Goal: Task Accomplishment & Management: Complete application form

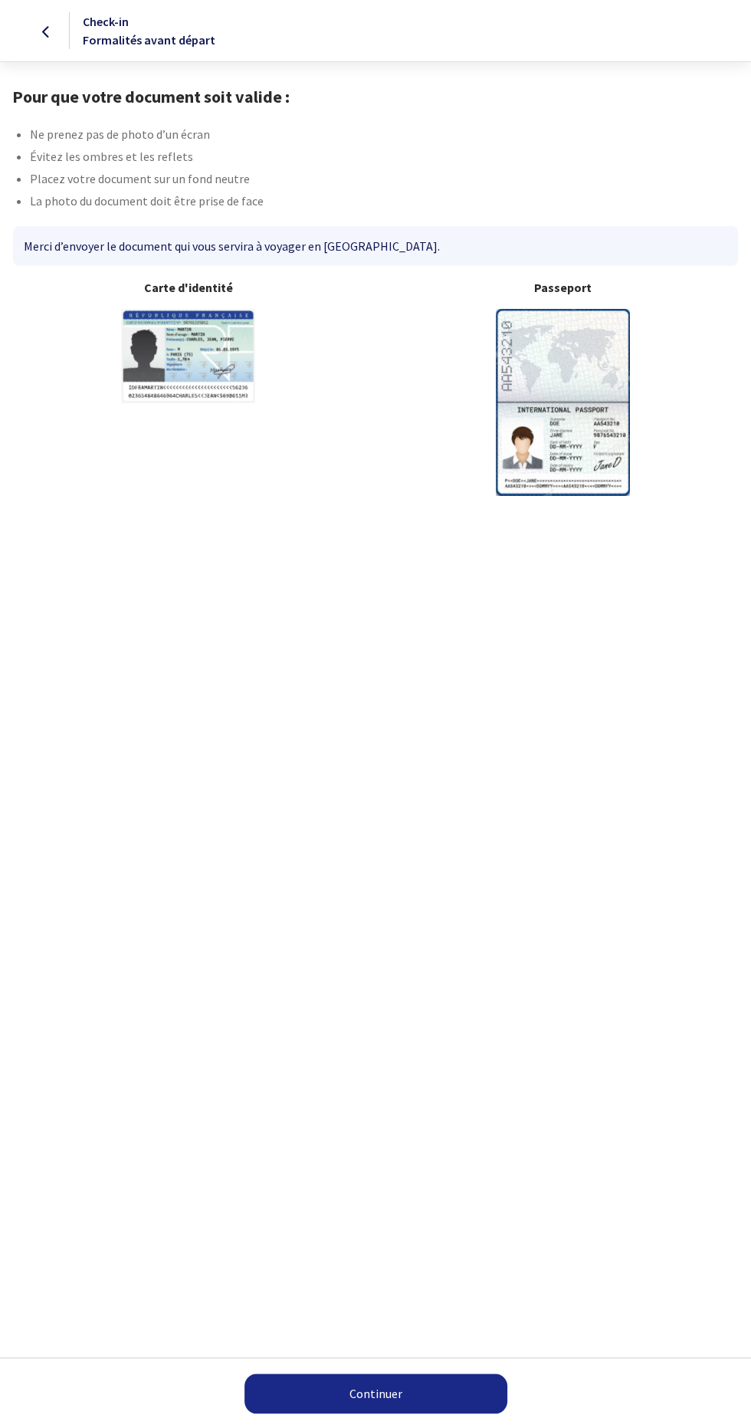
click at [550, 436] on img at bounding box center [563, 402] width 134 height 186
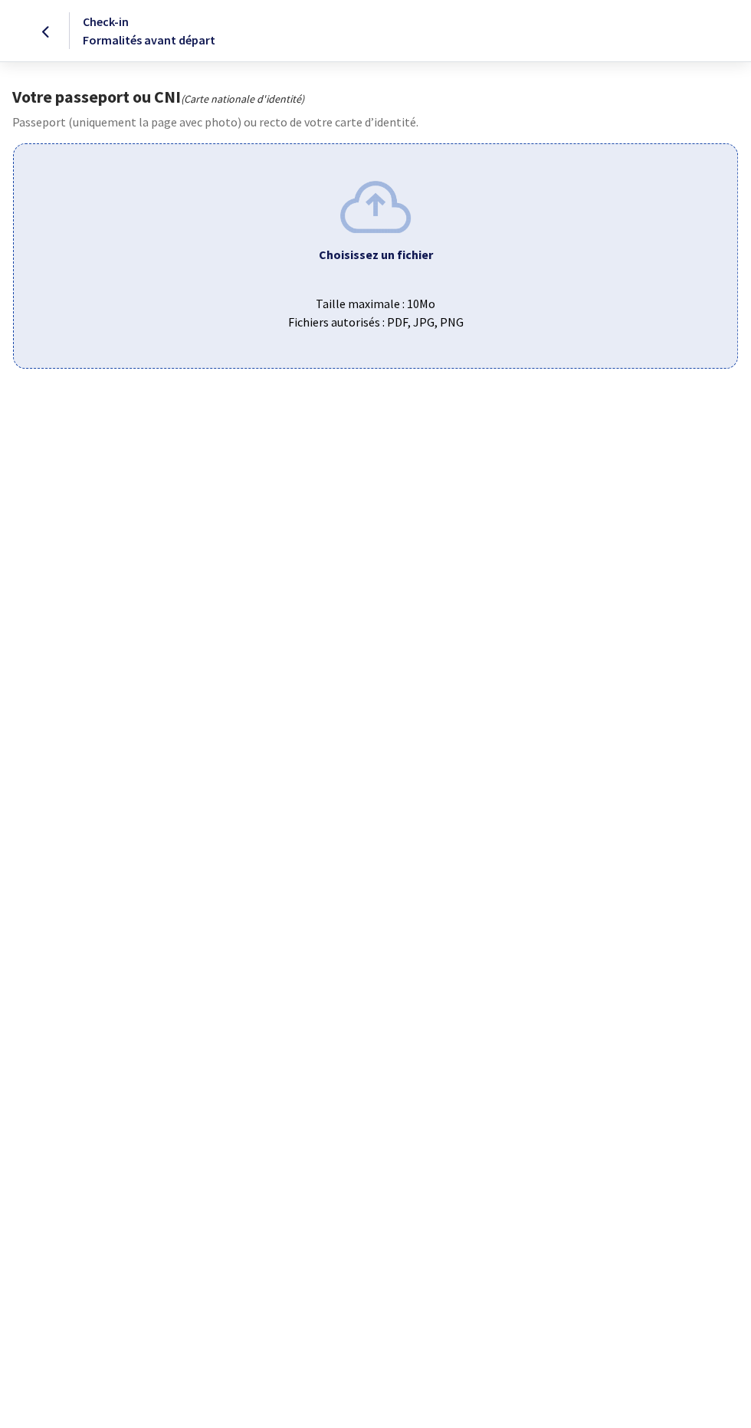
click at [356, 217] on img at bounding box center [375, 206] width 71 height 51
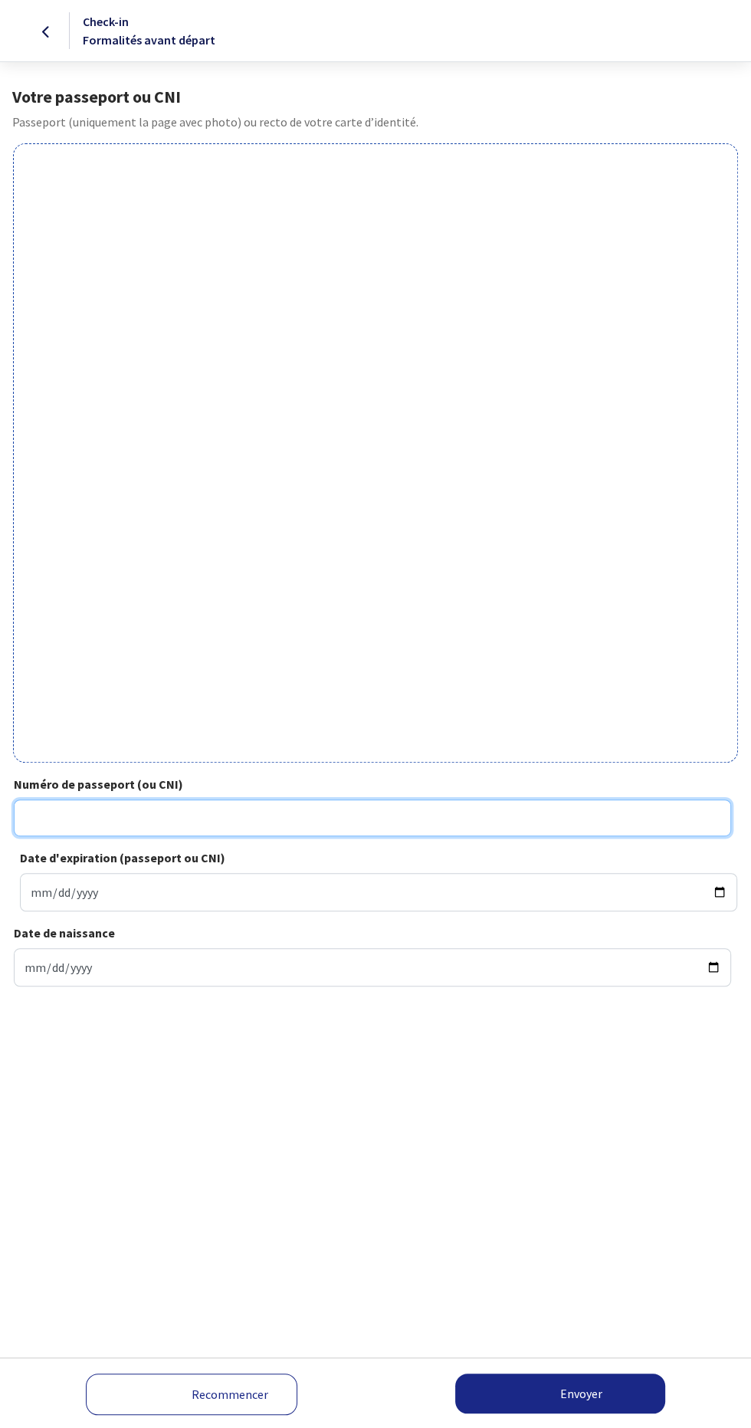
click at [37, 815] on input "Numéro de passeport (ou CNI)" at bounding box center [372, 817] width 717 height 37
click at [116, 809] on input "24AD8" at bounding box center [372, 817] width 717 height 37
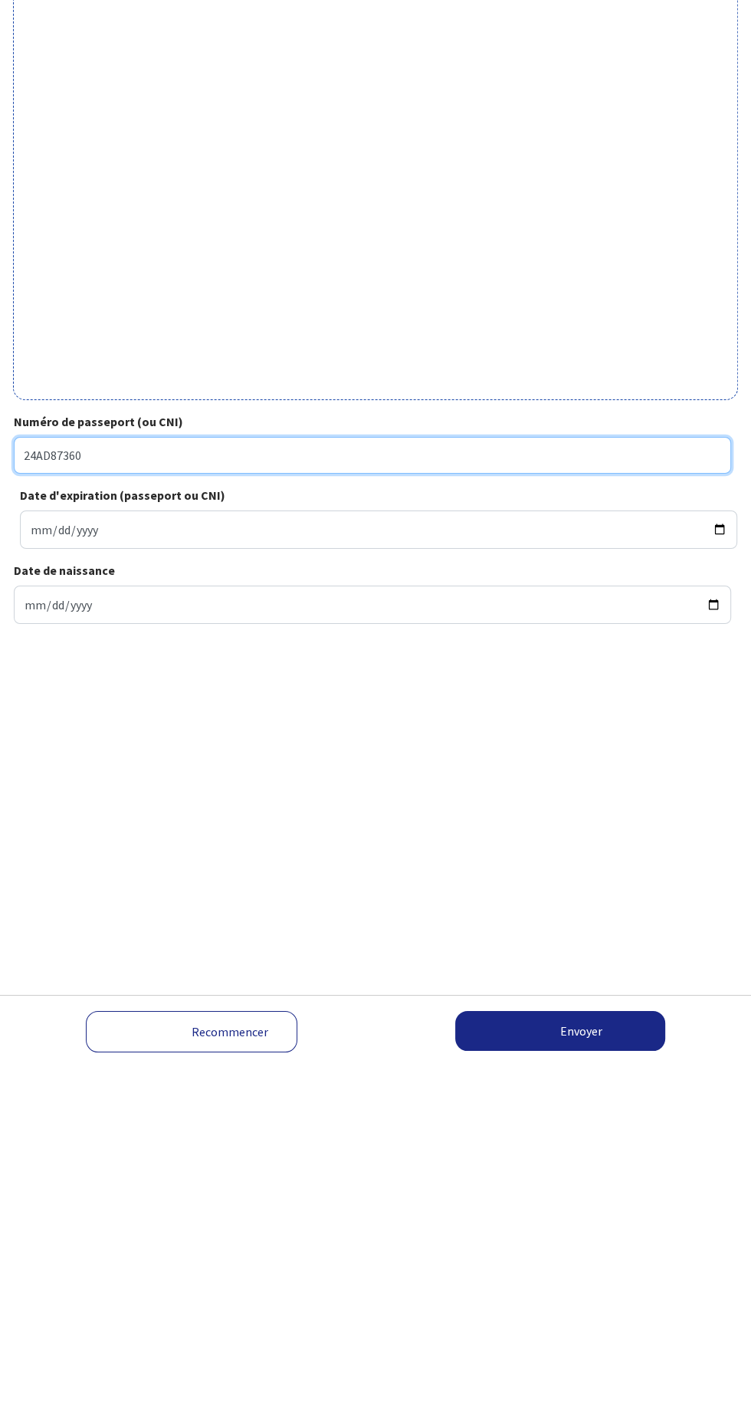
type input "24AD87360"
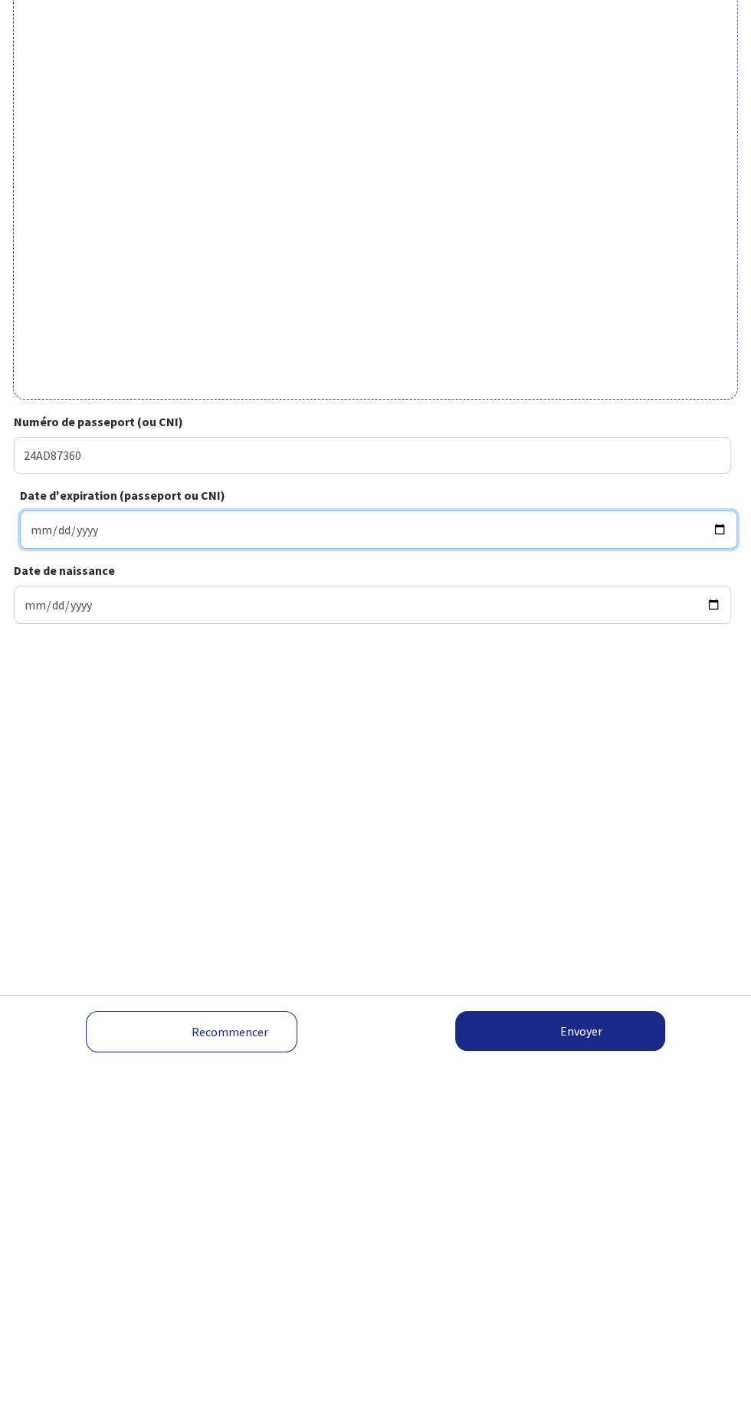
click at [34, 890] on input "Date d'expiration (passeport ou CNI)" at bounding box center [378, 892] width 717 height 38
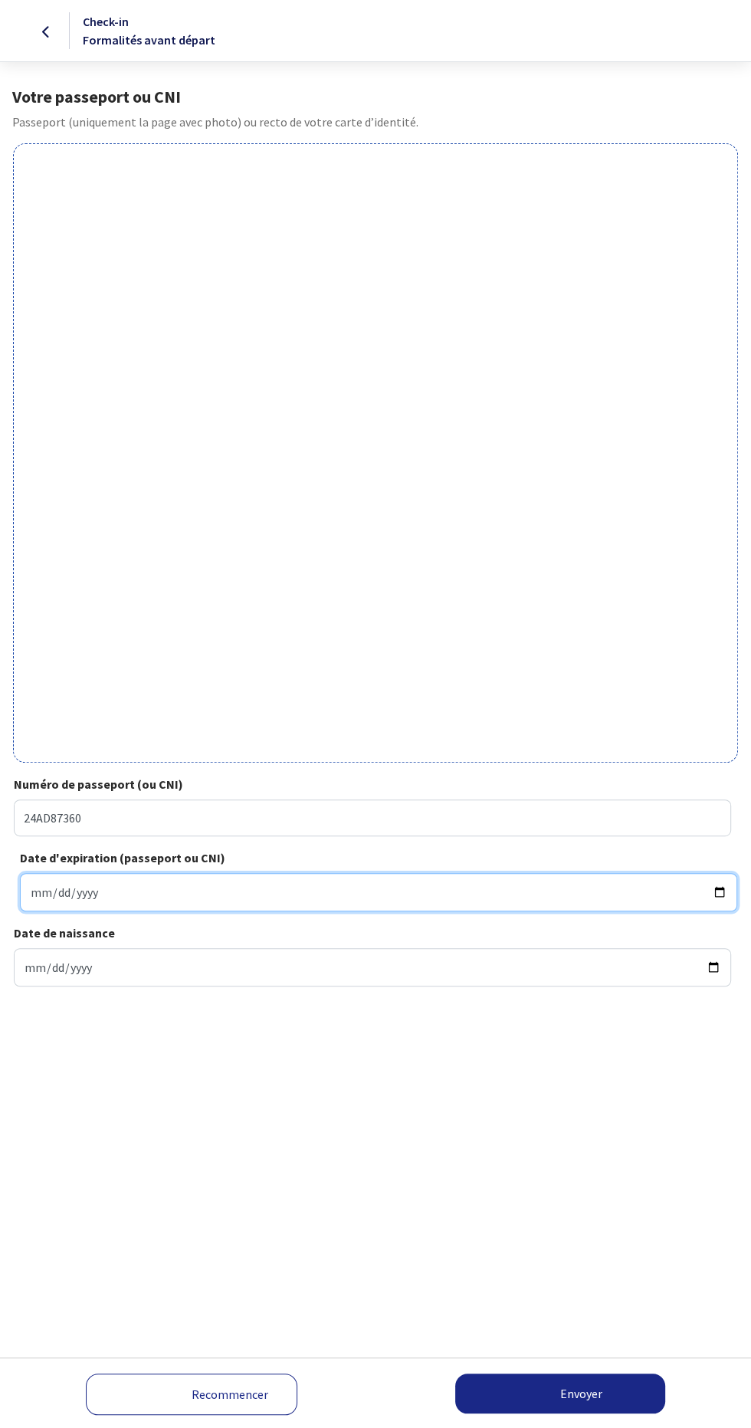
click at [55, 884] on input "Date d'expiration (passeport ou CNI)" at bounding box center [378, 892] width 717 height 38
type input "[DATE]"
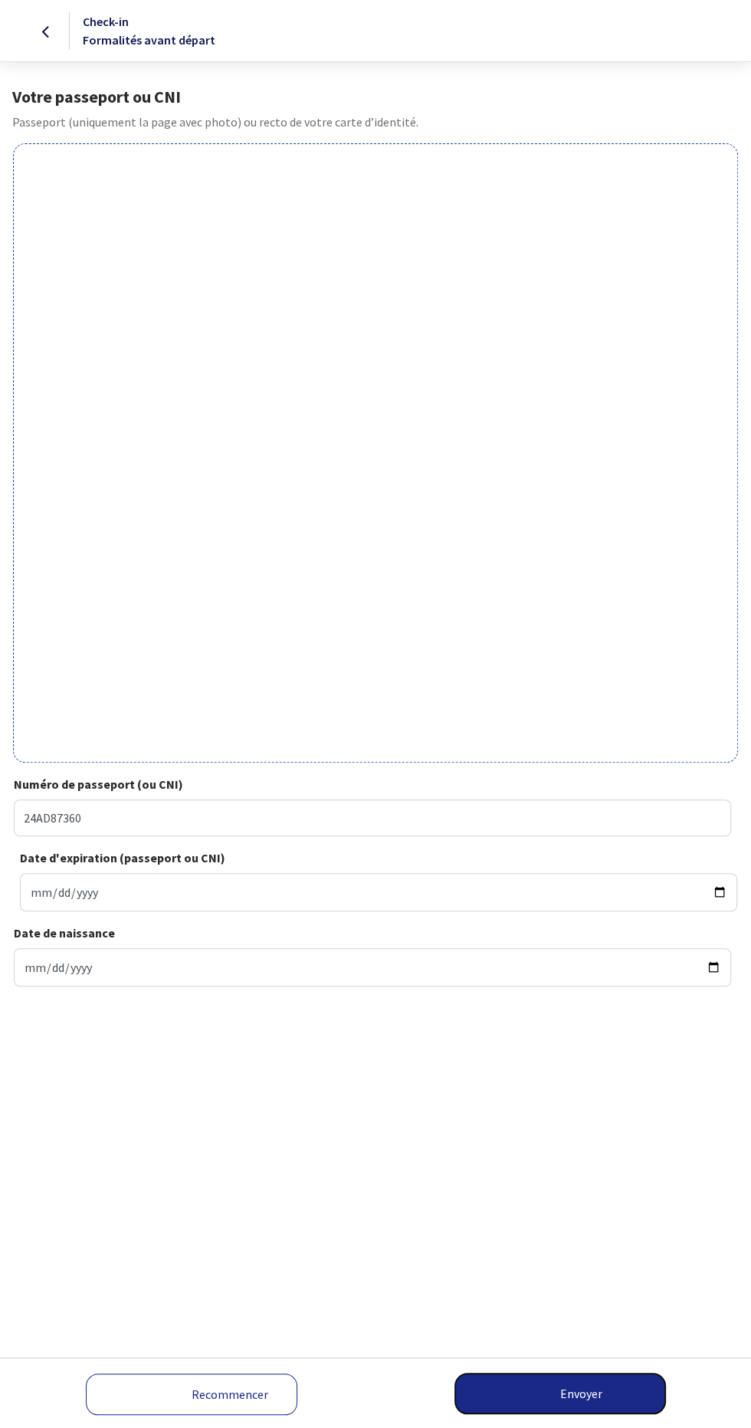
click at [618, 1390] on button "Envoyer" at bounding box center [560, 1393] width 210 height 40
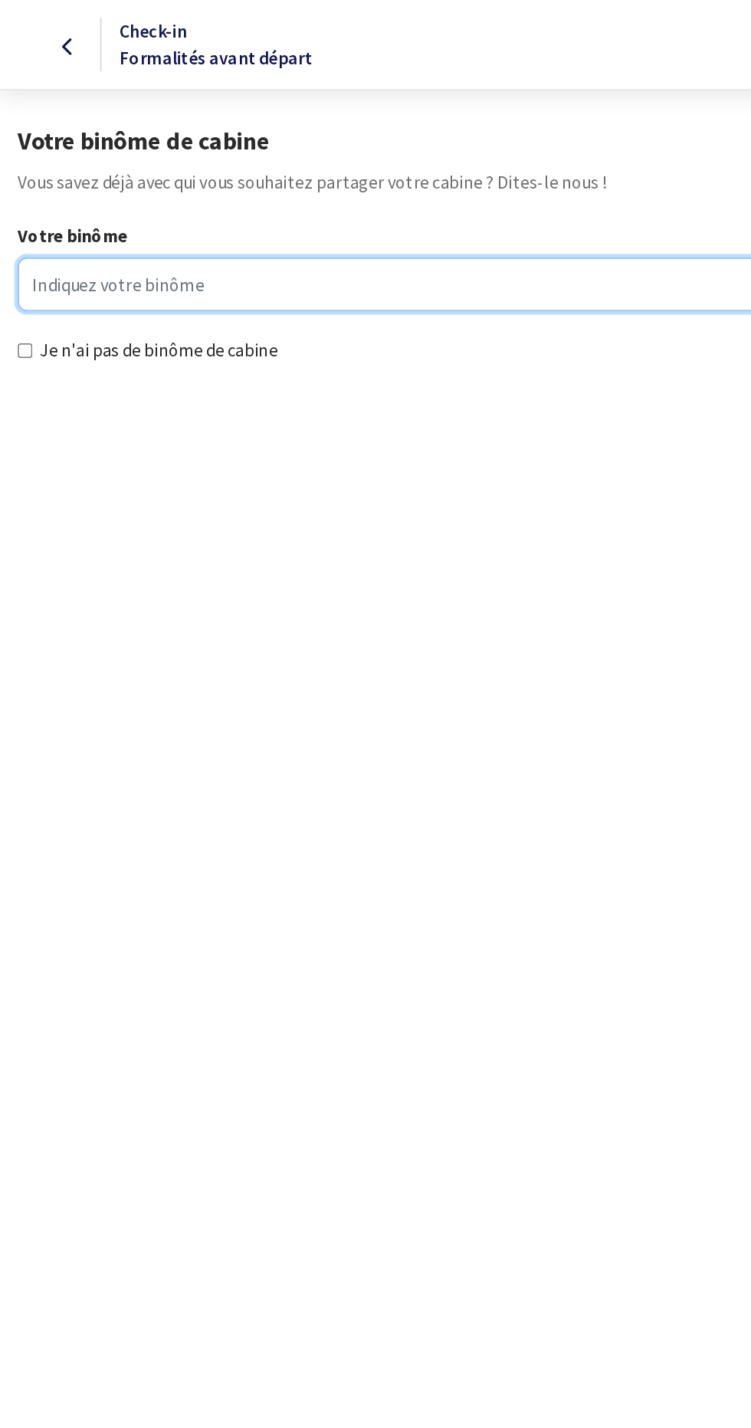
click at [50, 190] on input "Votre binôme" at bounding box center [375, 195] width 727 height 37
type input "J"
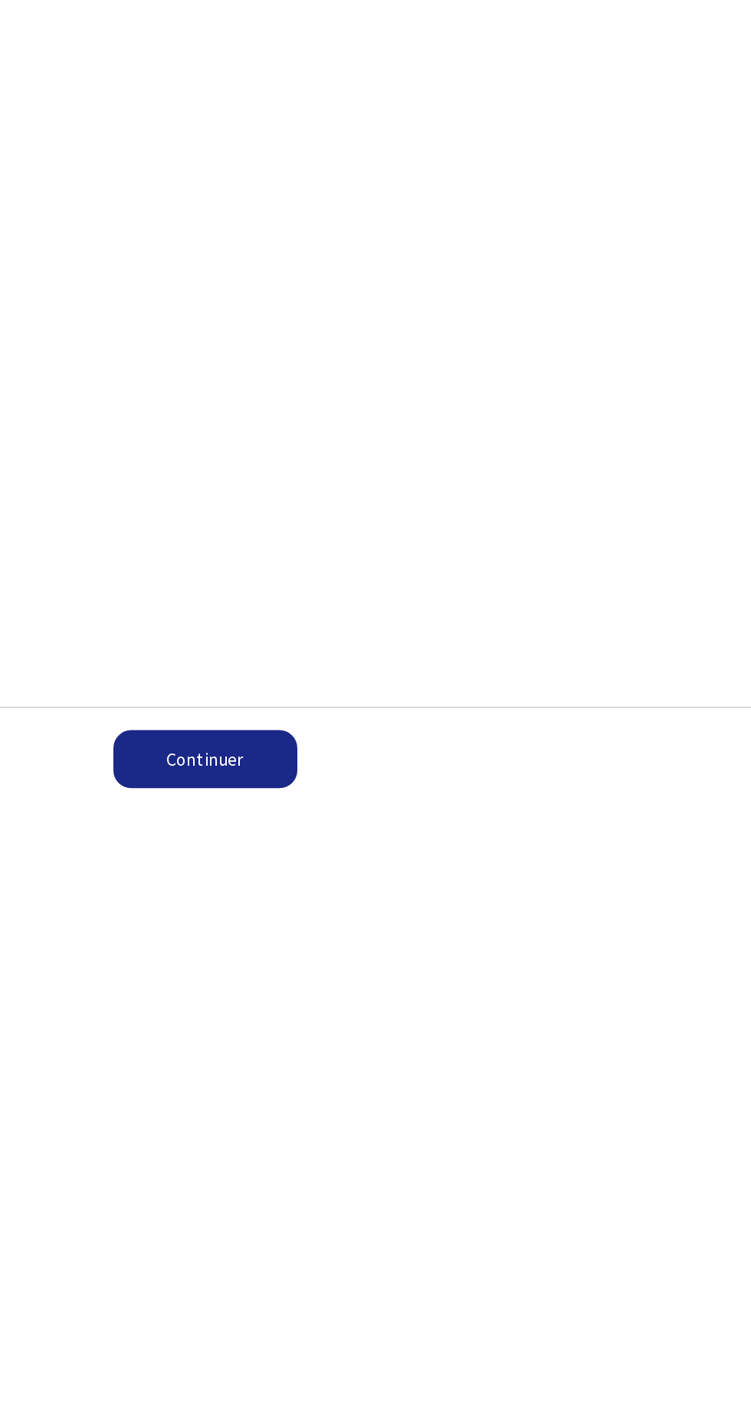
type input "Quelqu'un du groupe"
click at [344, 1393] on button "Continuer" at bounding box center [376, 1393] width 126 height 40
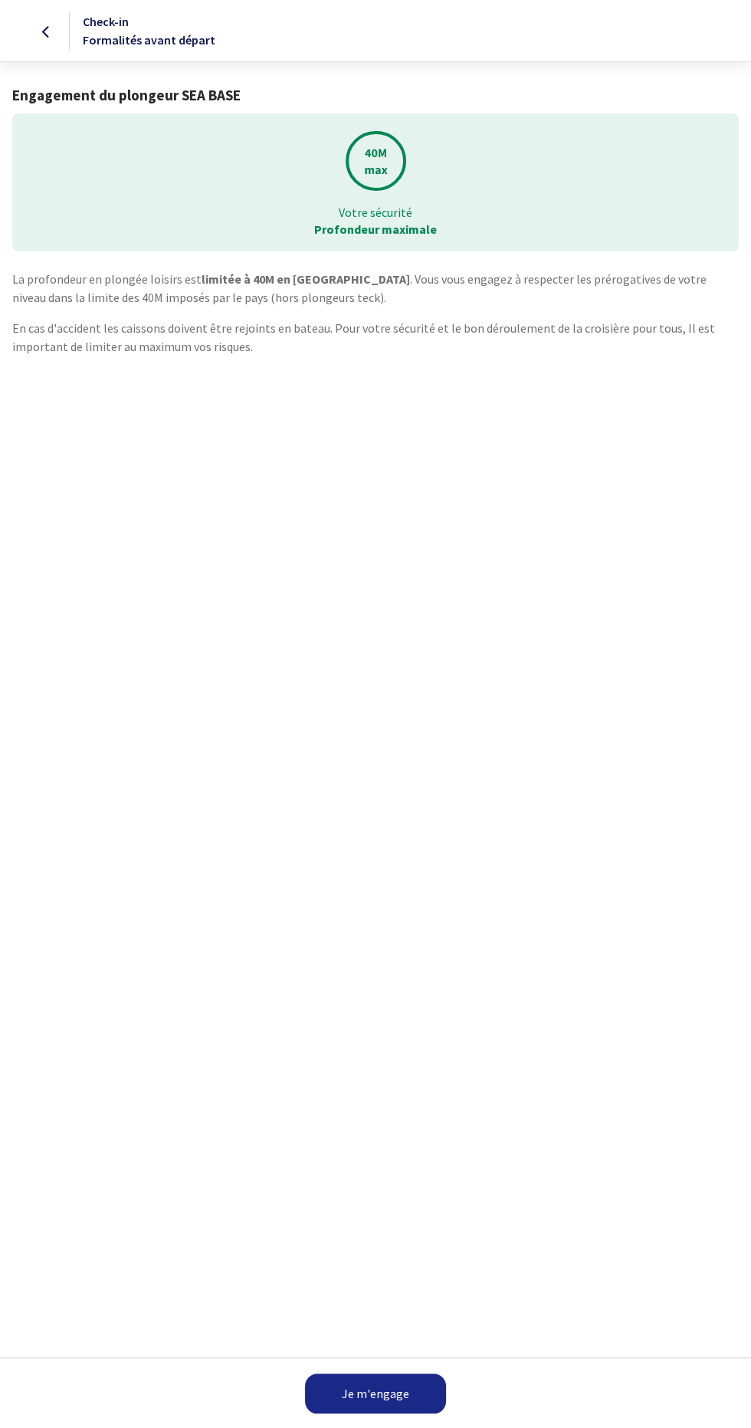
click at [399, 1383] on link "Je m'engage" at bounding box center [375, 1393] width 141 height 40
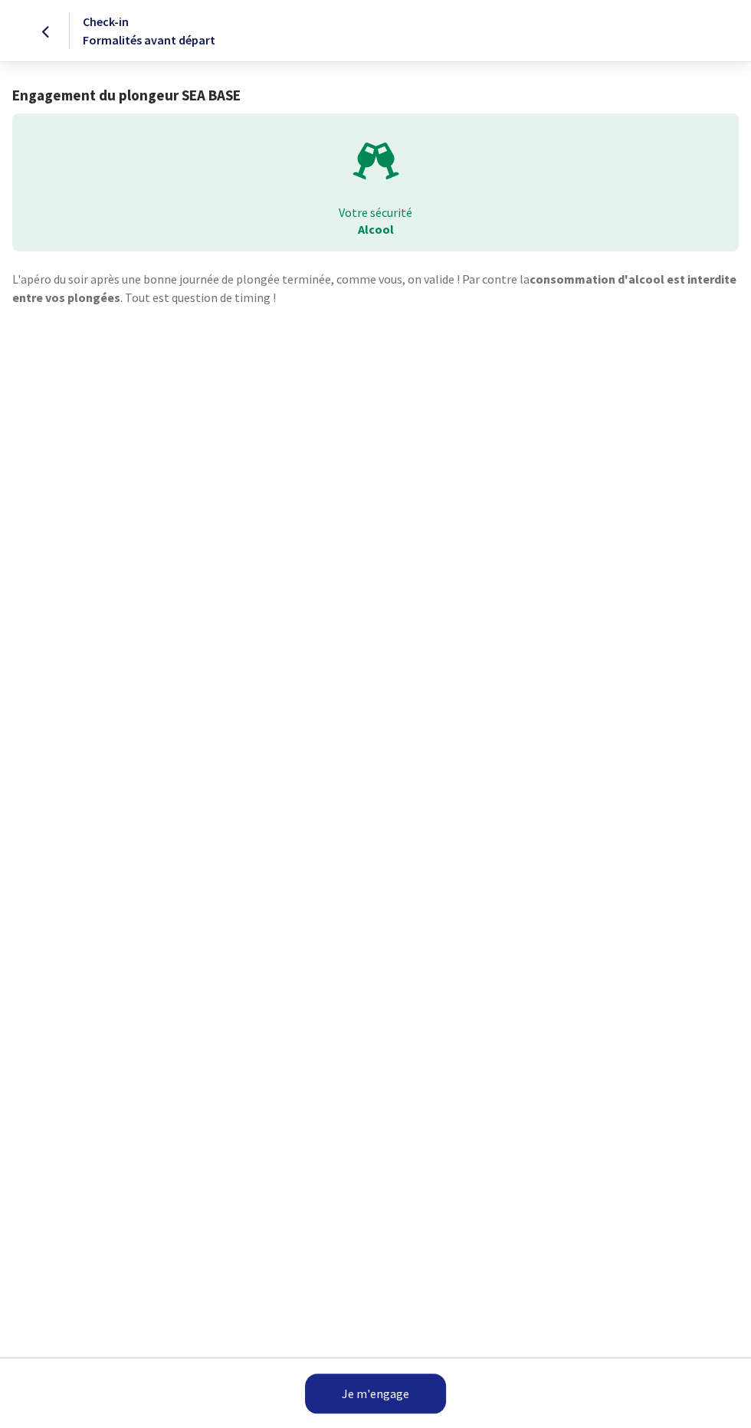
click at [422, 1386] on link "Je m'engage" at bounding box center [375, 1393] width 141 height 40
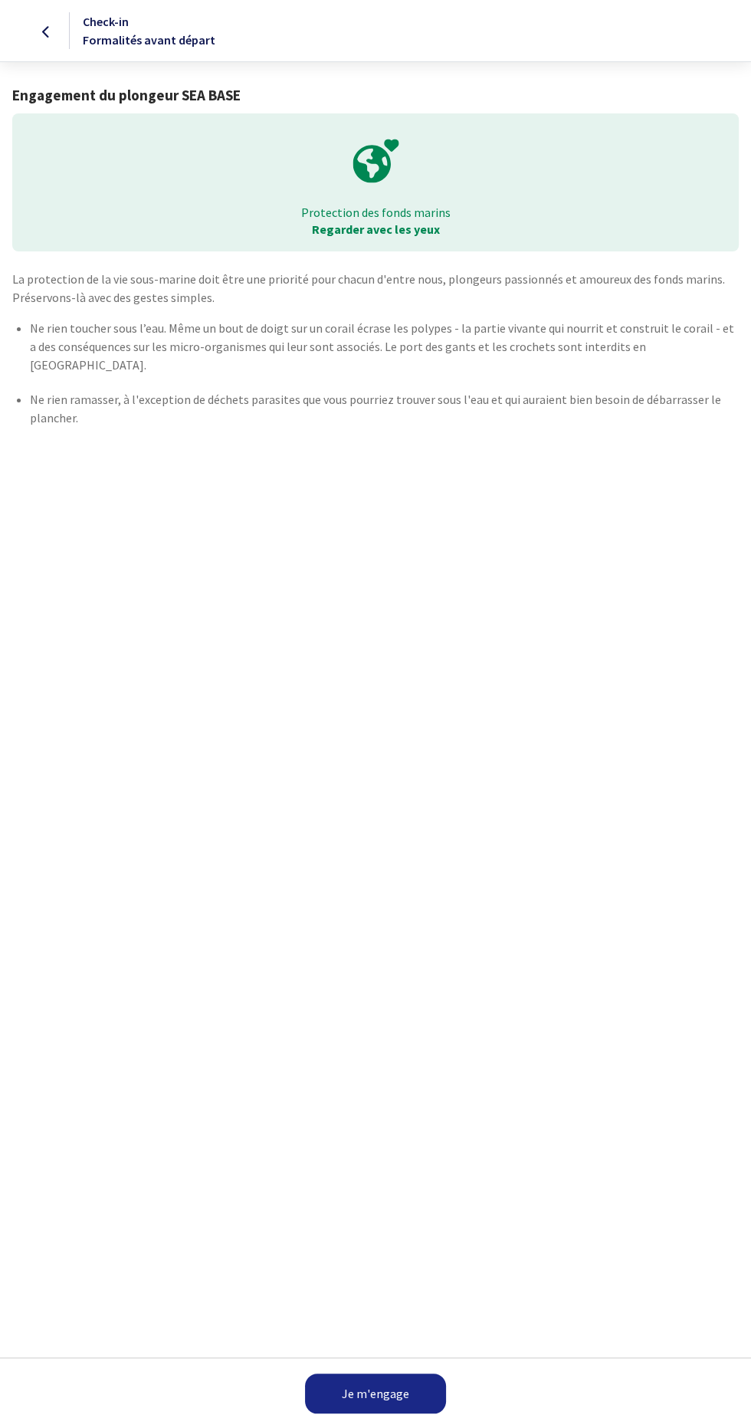
click at [402, 1383] on link "Je m'engage" at bounding box center [375, 1393] width 141 height 40
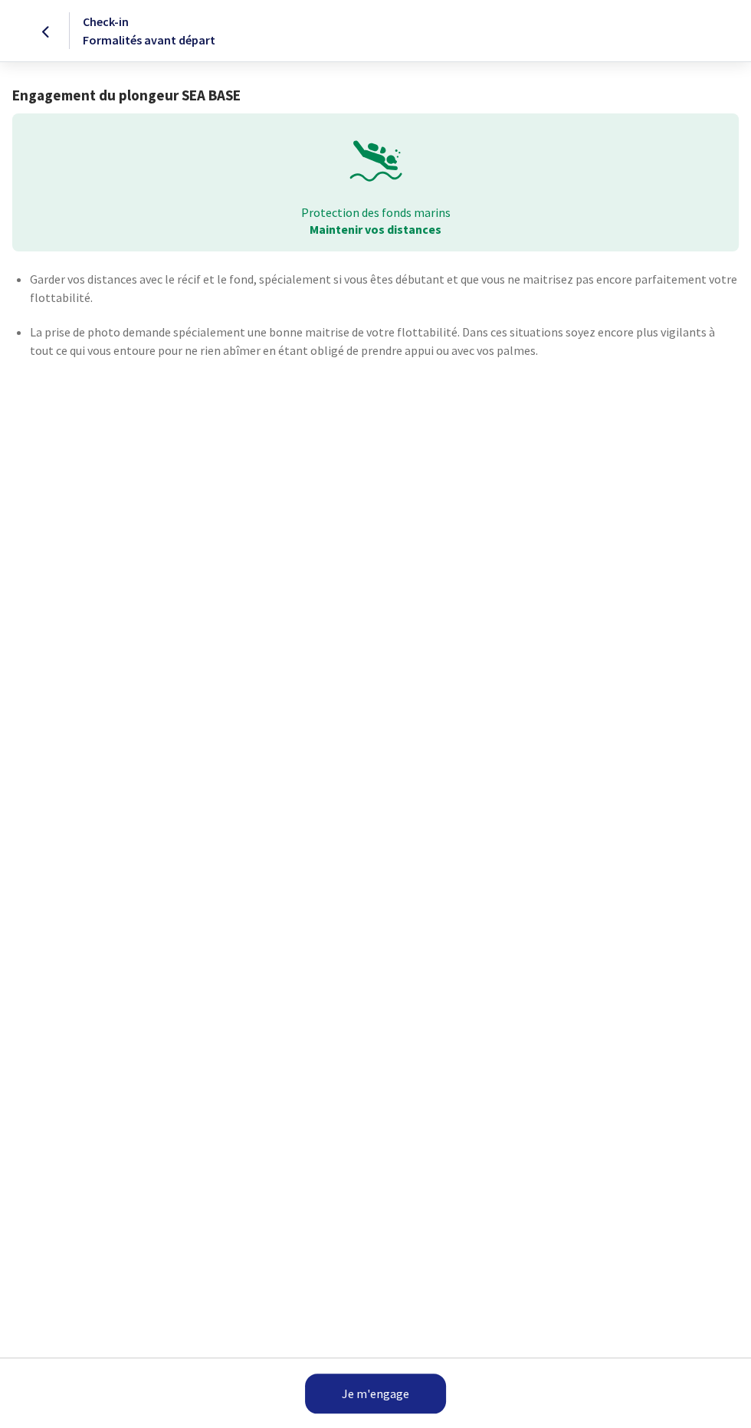
click at [412, 1394] on link "Je m'engage" at bounding box center [375, 1393] width 141 height 40
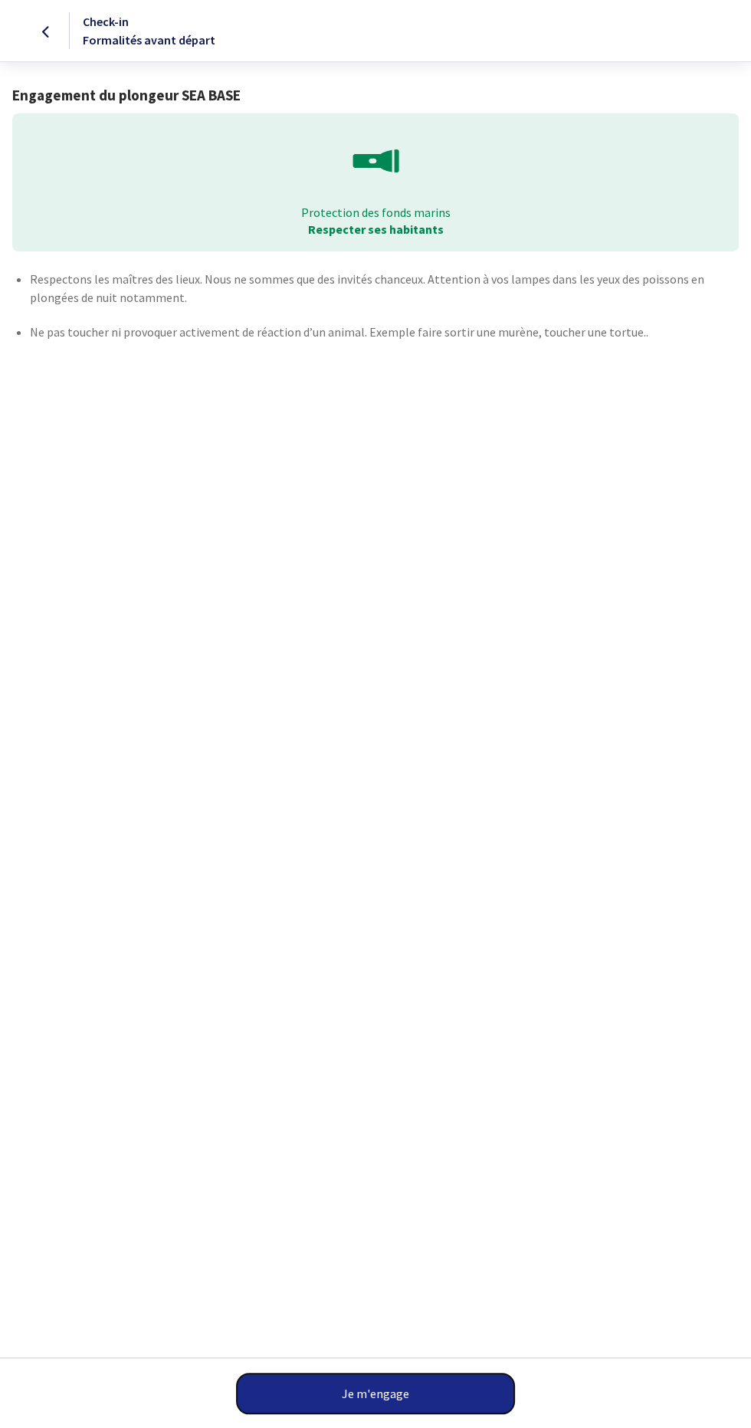
click at [423, 1376] on button "Je m'engage" at bounding box center [375, 1393] width 277 height 40
